Goal: Information Seeking & Learning: Learn about a topic

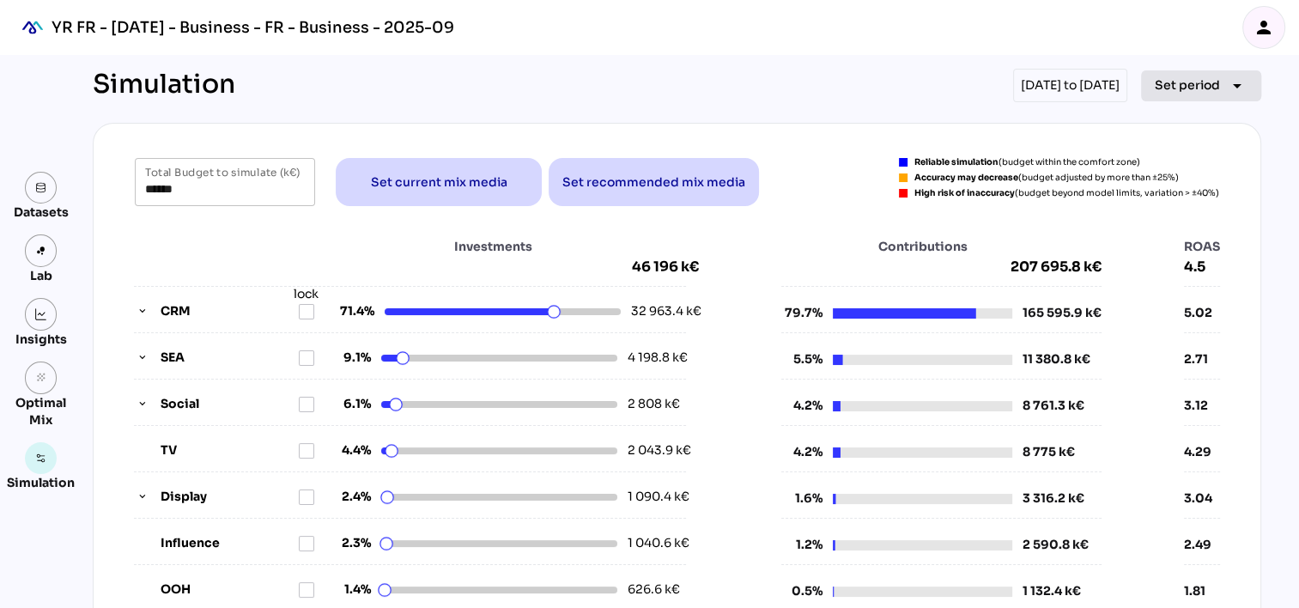
click at [1178, 79] on span "Set period" at bounding box center [1187, 85] width 65 height 21
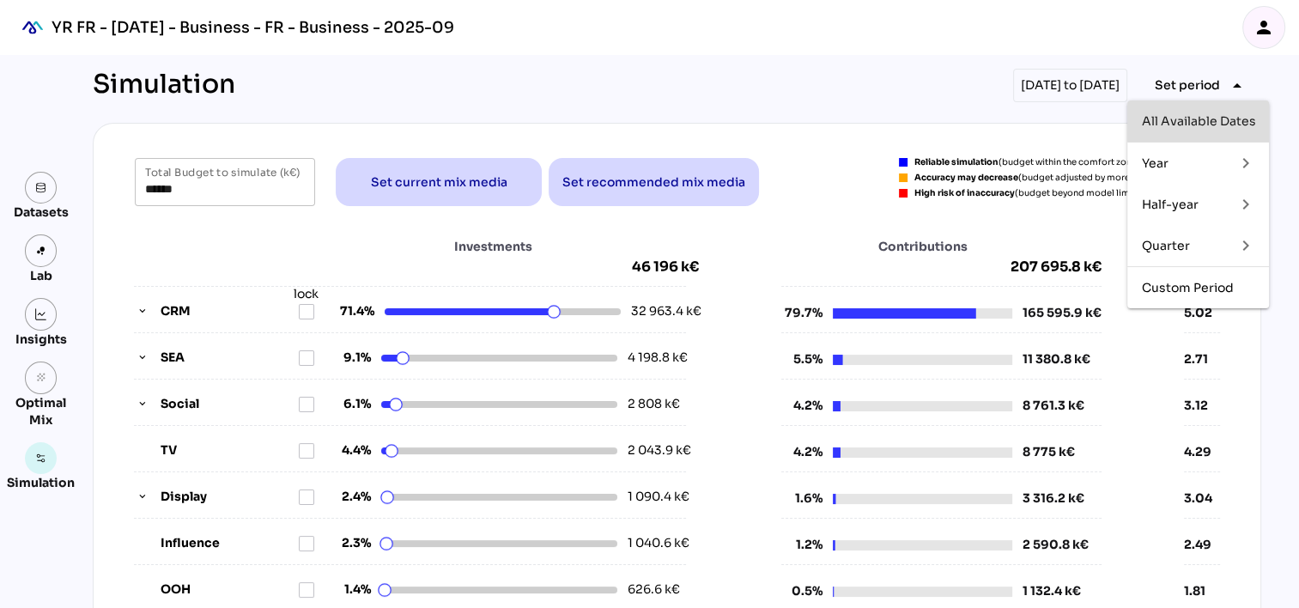
click at [1188, 118] on div "All Available Dates" at bounding box center [1198, 121] width 114 height 15
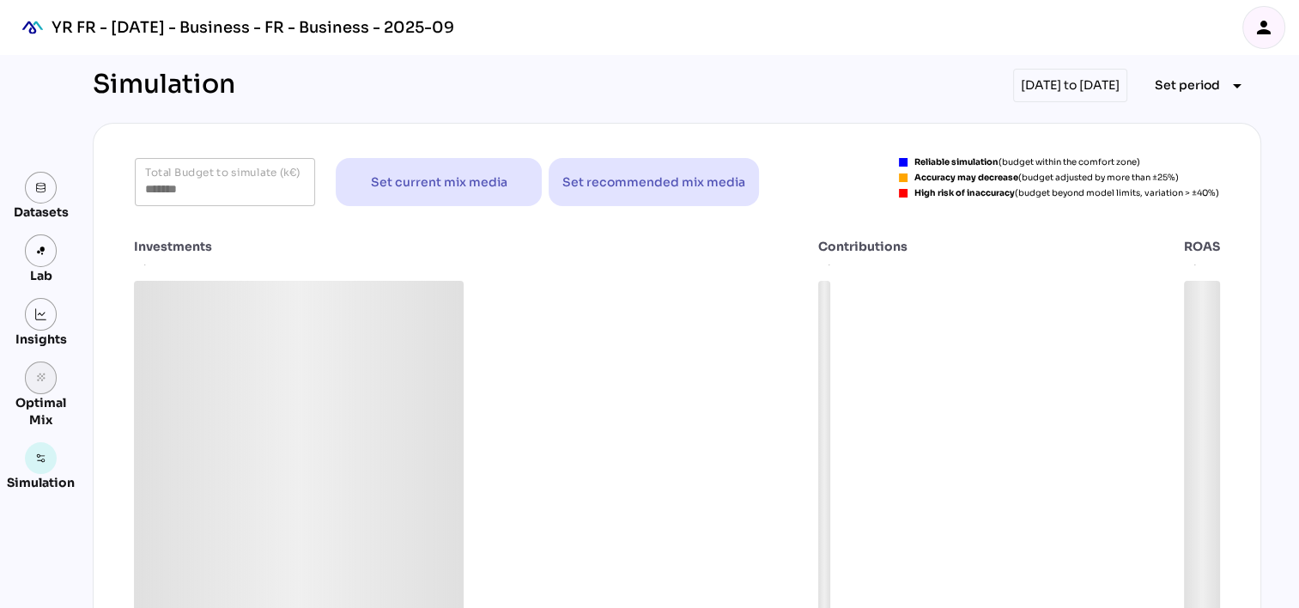
click at [30, 388] on link "grain" at bounding box center [41, 377] width 33 height 33
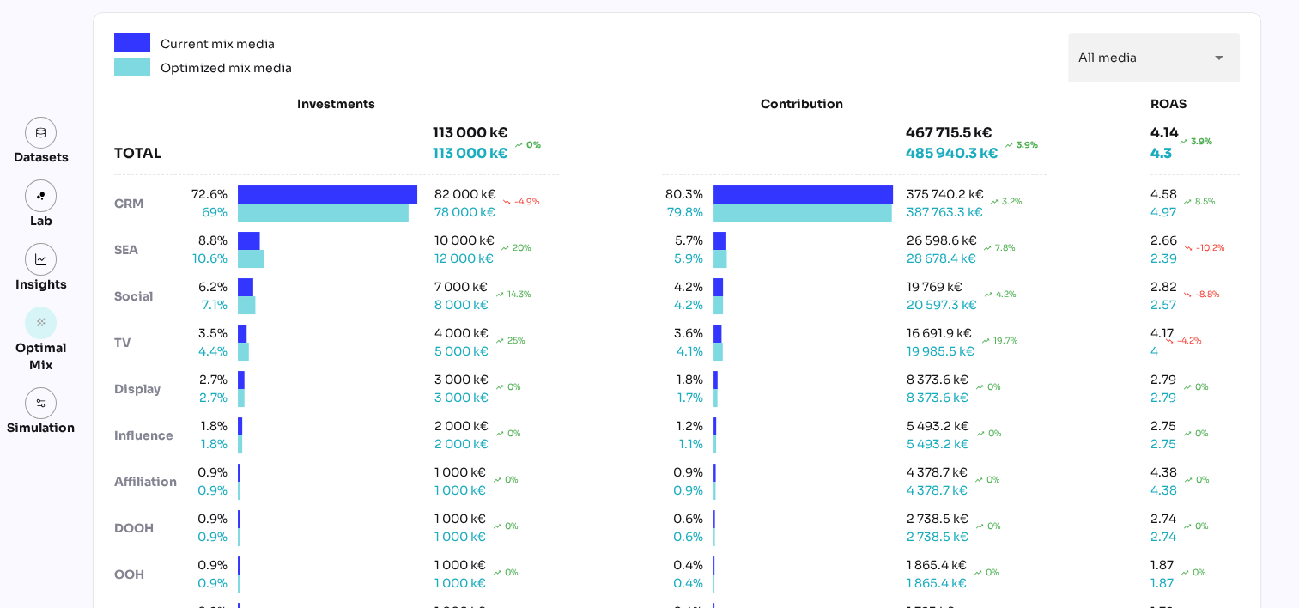
scroll to position [89, 0]
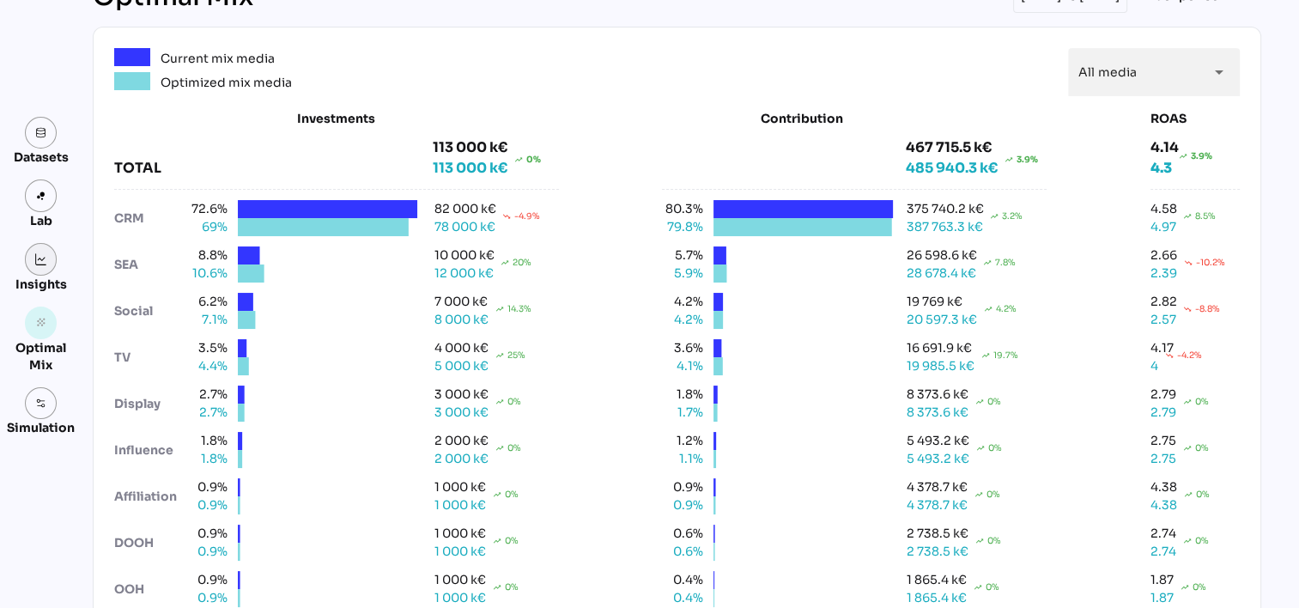
click at [52, 256] on link at bounding box center [41, 259] width 33 height 33
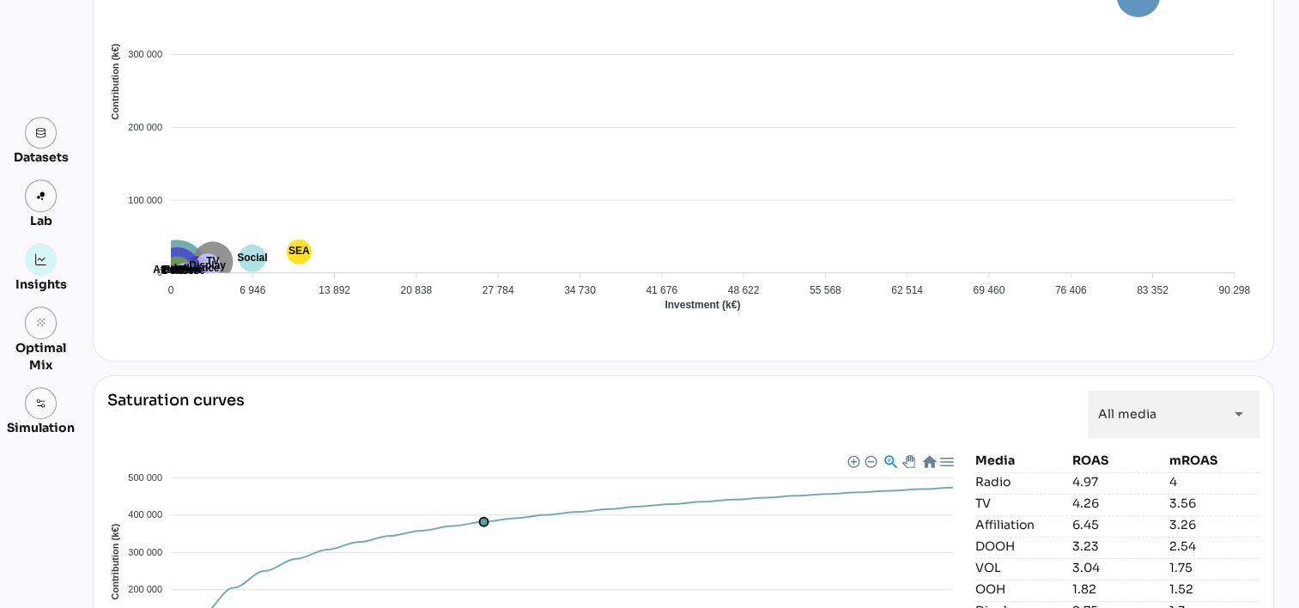
scroll to position [1662, 0]
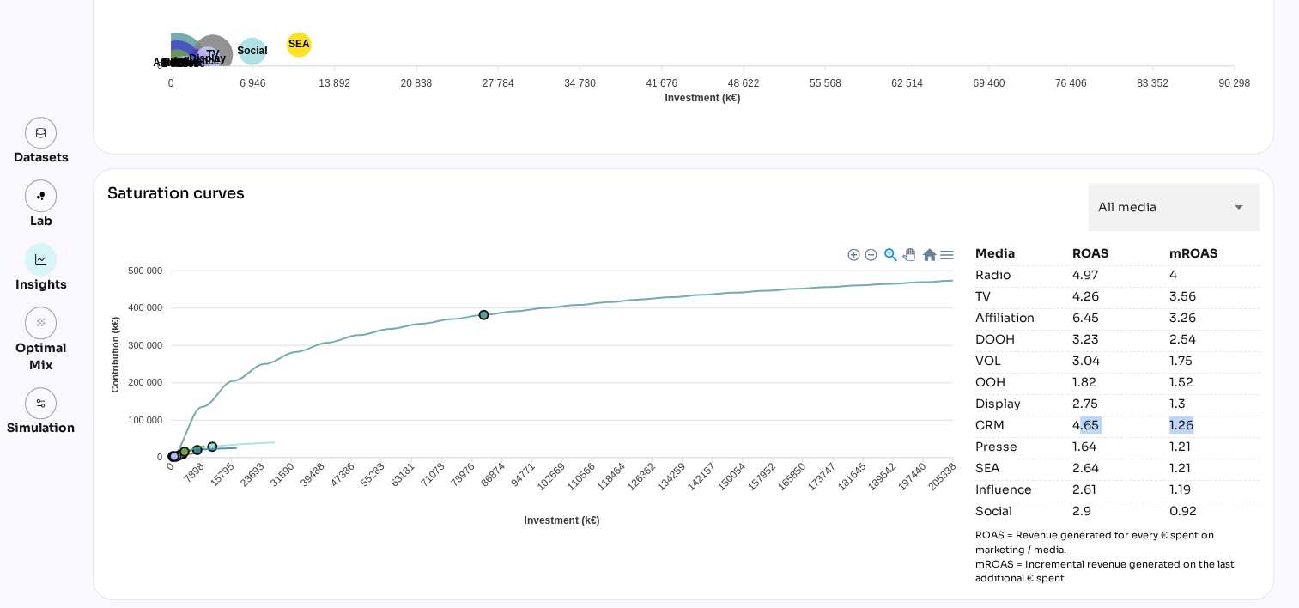
drag, startPoint x: 1072, startPoint y: 420, endPoint x: 1191, endPoint y: 421, distance: 119.3
click at [1191, 421] on div "CRM 4.65 1.26" at bounding box center [1117, 425] width 284 height 18
click at [1184, 421] on div "1.26" at bounding box center [1214, 424] width 90 height 17
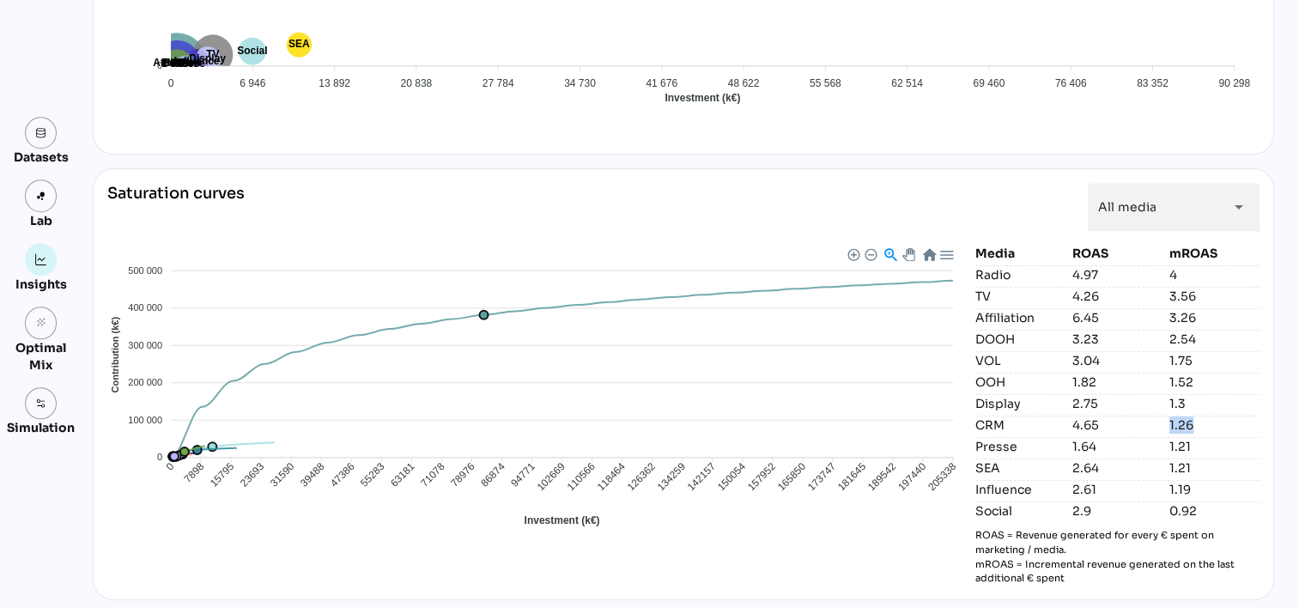
drag, startPoint x: 1184, startPoint y: 421, endPoint x: 1162, endPoint y: 424, distance: 22.6
click at [1162, 424] on div "CRM 4.65 1.26" at bounding box center [1117, 425] width 284 height 18
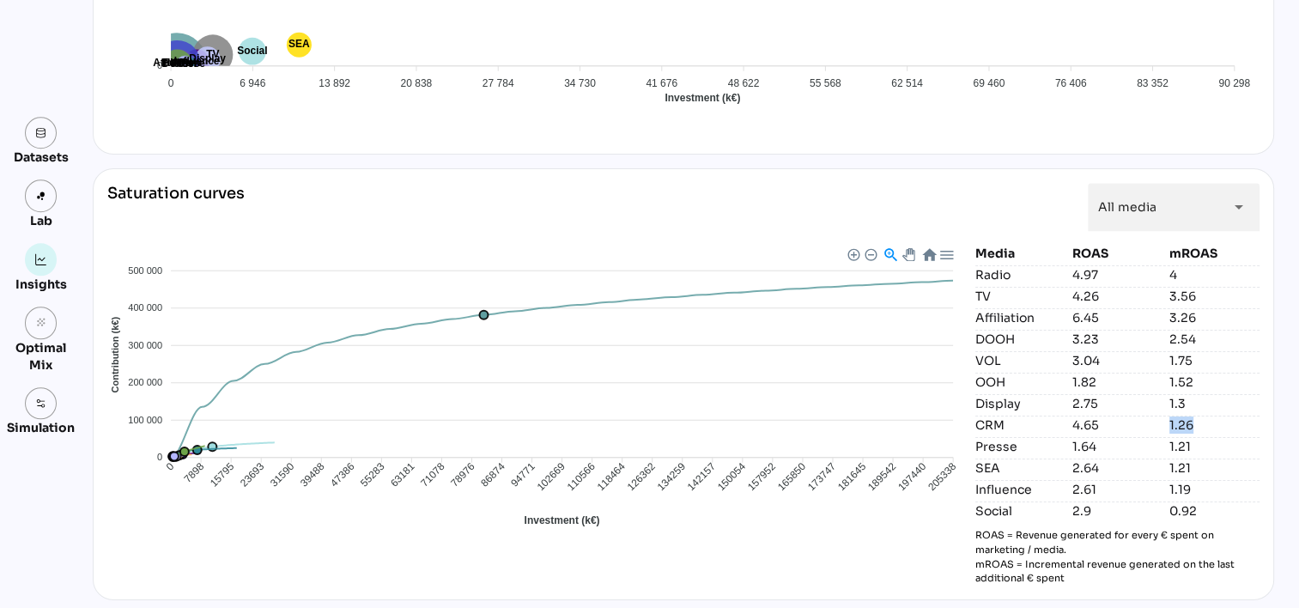
drag, startPoint x: 1162, startPoint y: 424, endPoint x: 1183, endPoint y: 270, distance: 155.2
click at [1183, 270] on div "4" at bounding box center [1214, 274] width 90 height 17
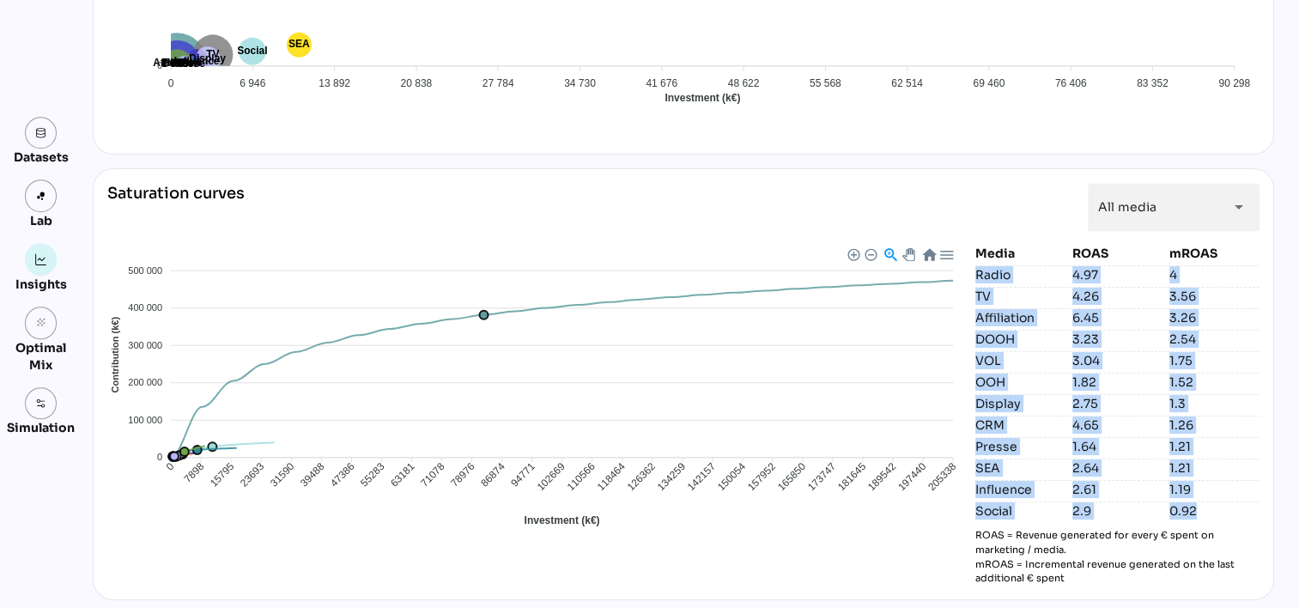
drag, startPoint x: 969, startPoint y: 276, endPoint x: 1217, endPoint y: 494, distance: 330.4
click at [1217, 494] on div "Media ROAS mROAS Radio 4.97 4 TV 4.26 3.56 Affiliation 6.45 3.26 DOOH 3.23 2.54…" at bounding box center [1117, 415] width 284 height 341
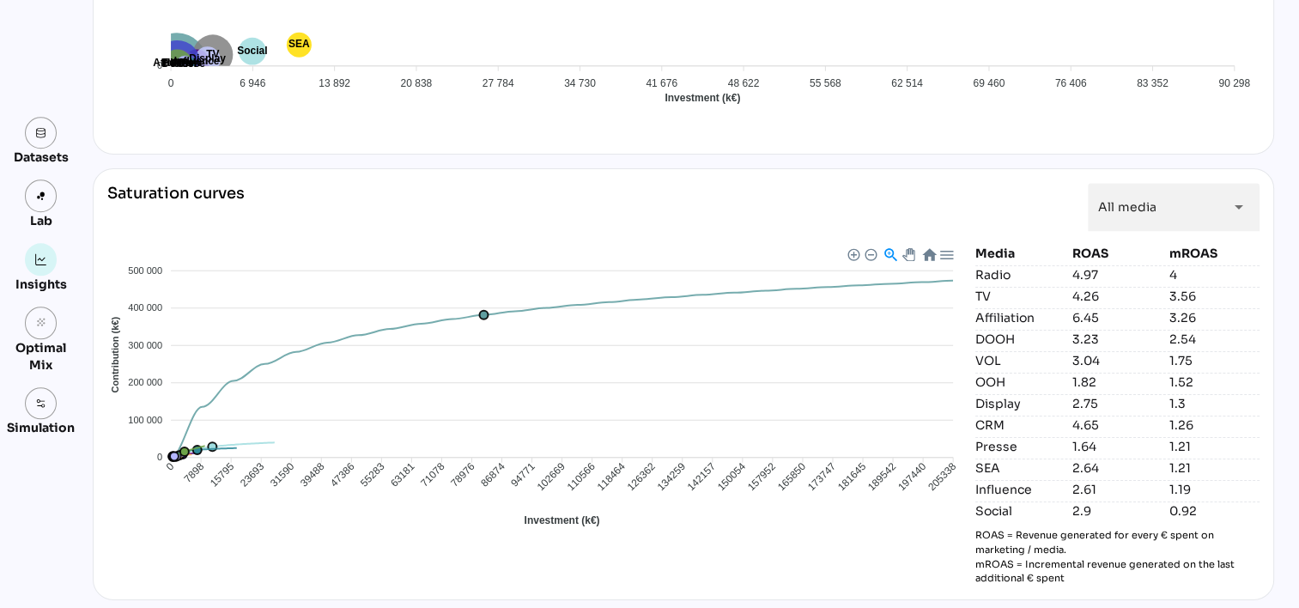
click at [1211, 533] on p "ROAS = Revenue generated for every € spent on marketing / media. mROAS = Increm…" at bounding box center [1117, 557] width 284 height 58
